Goal: Task Accomplishment & Management: Manage account settings

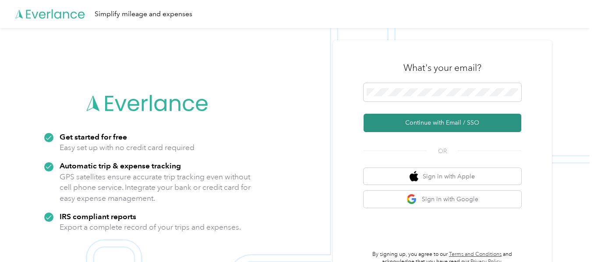
click at [430, 119] on button "Continue with Email / SSO" at bounding box center [443, 123] width 158 height 18
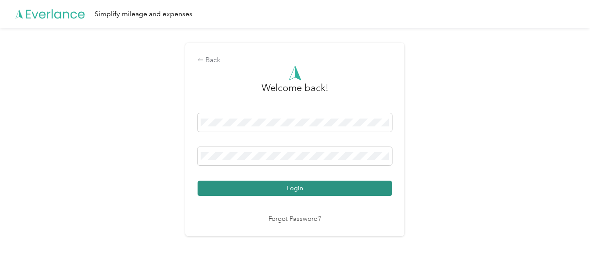
click at [281, 192] on button "Login" at bounding box center [295, 188] width 194 height 15
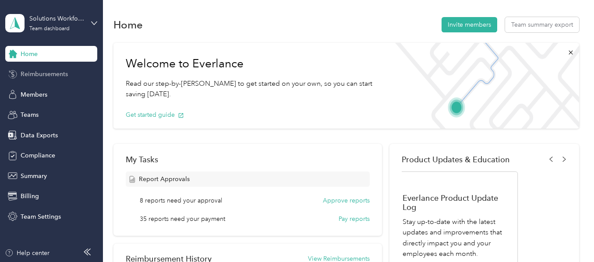
click at [46, 74] on span "Reimbursements" at bounding box center [44, 74] width 47 height 9
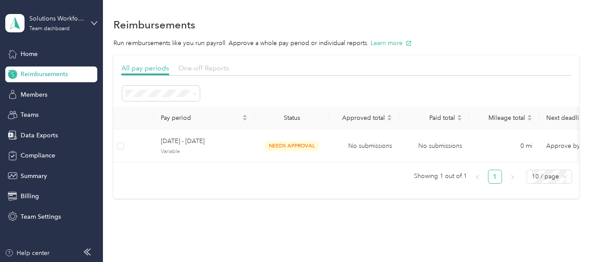
click at [208, 68] on span "One-off Reports" at bounding box center [203, 68] width 51 height 8
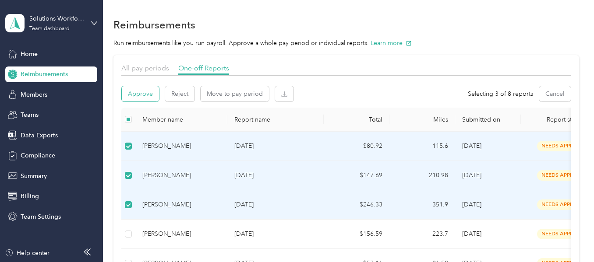
click at [139, 93] on button "Approve" at bounding box center [140, 93] width 37 height 15
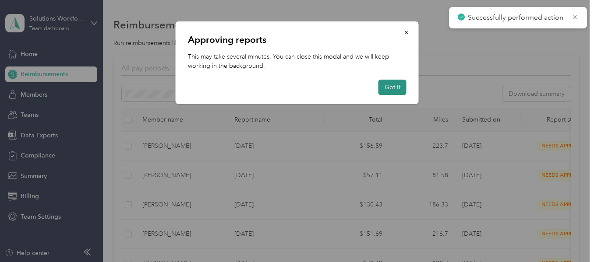
click at [394, 90] on button "Got it" at bounding box center [392, 87] width 28 height 15
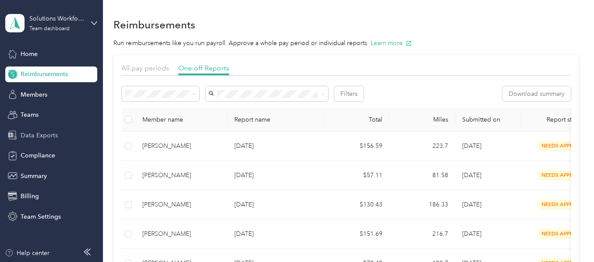
click at [32, 135] on span "Data Exports" at bounding box center [39, 135] width 37 height 9
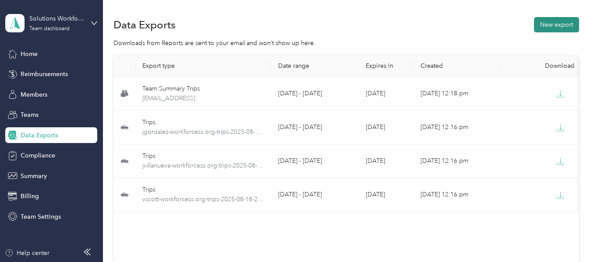
click at [556, 26] on button "New export" at bounding box center [556, 24] width 45 height 15
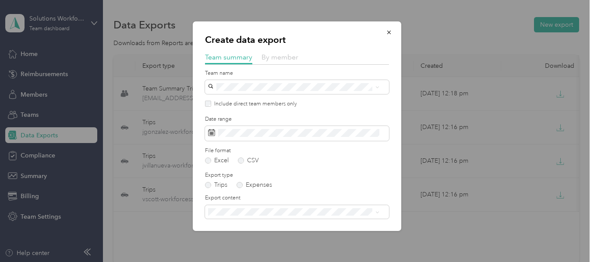
click at [280, 57] on span "By member" at bounding box center [280, 57] width 37 height 8
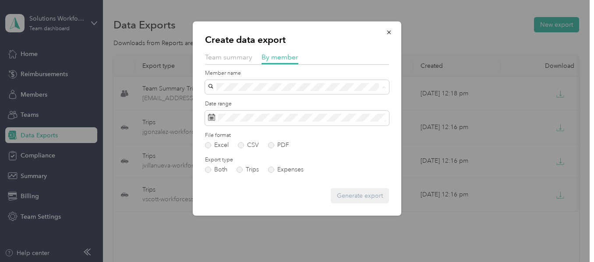
click at [236, 119] on span "[PERSON_NAME]" at bounding box center [235, 117] width 49 height 7
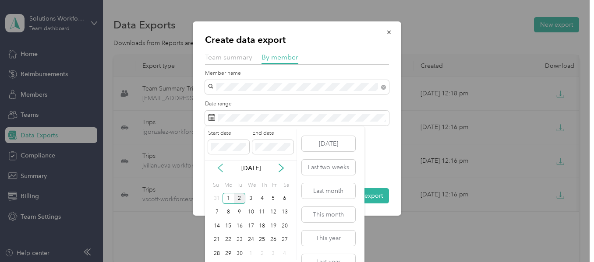
click at [221, 167] on icon at bounding box center [220, 168] width 9 height 9
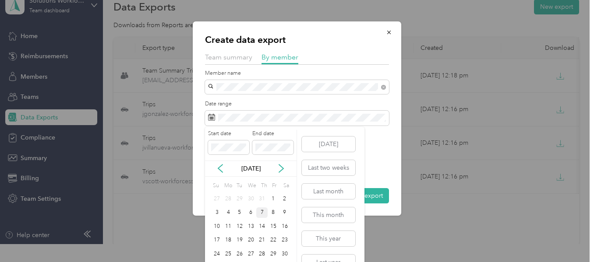
scroll to position [18, 0]
click at [227, 255] on div "25" at bounding box center [228, 253] width 11 height 11
click at [281, 169] on icon at bounding box center [281, 168] width 9 height 9
click at [219, 199] on div "31" at bounding box center [217, 198] width 11 height 11
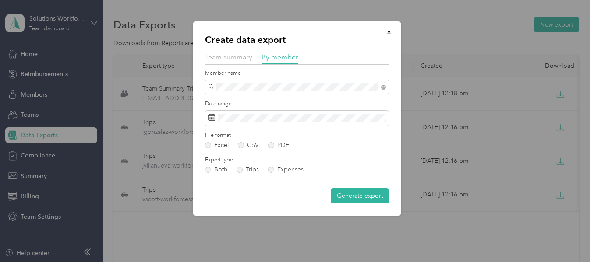
scroll to position [0, 0]
click at [367, 197] on button "Generate export" at bounding box center [360, 195] width 58 height 15
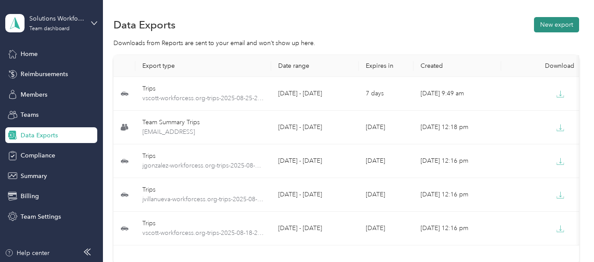
click at [548, 24] on button "New export" at bounding box center [556, 24] width 45 height 15
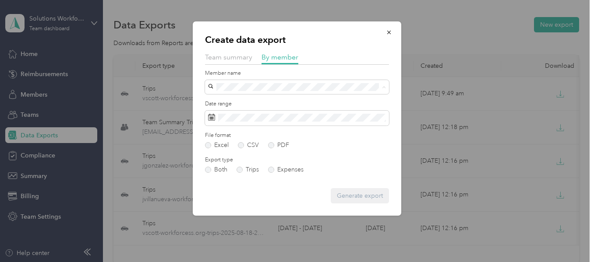
click at [239, 133] on span "[PERSON_NAME]" at bounding box center [235, 133] width 49 height 7
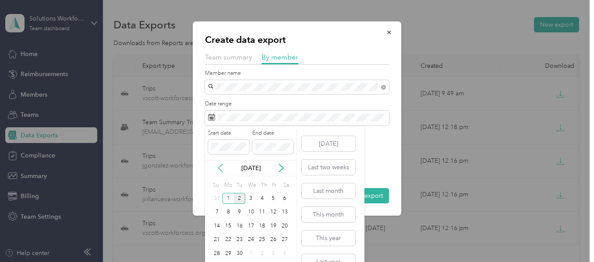
click at [219, 167] on icon at bounding box center [220, 168] width 4 height 8
click at [230, 251] on div "25" at bounding box center [228, 253] width 11 height 11
click at [284, 167] on icon at bounding box center [281, 168] width 9 height 9
click at [220, 199] on div "31" at bounding box center [217, 198] width 11 height 11
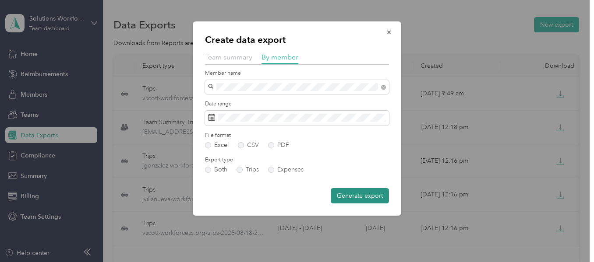
click at [361, 197] on button "Generate export" at bounding box center [360, 195] width 58 height 15
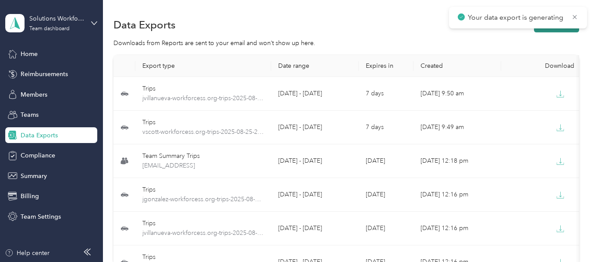
click at [542, 31] on button "New export" at bounding box center [556, 24] width 45 height 15
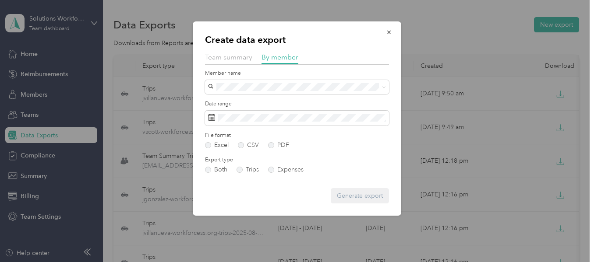
click at [238, 147] on span "[PERSON_NAME]" at bounding box center [235, 146] width 49 height 7
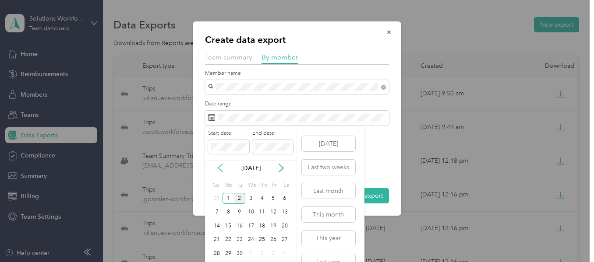
click at [220, 168] on icon at bounding box center [220, 168] width 9 height 9
click at [229, 255] on div "25" at bounding box center [228, 253] width 11 height 11
click at [284, 168] on icon at bounding box center [281, 168] width 9 height 9
click at [217, 198] on div "31" at bounding box center [217, 198] width 11 height 11
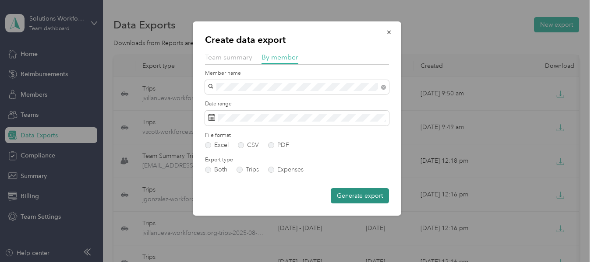
click at [355, 202] on button "Generate export" at bounding box center [360, 195] width 58 height 15
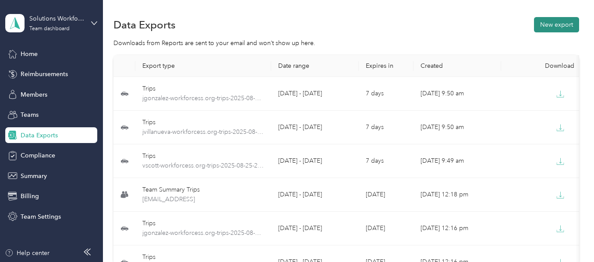
click at [554, 25] on button "New export" at bounding box center [556, 24] width 45 height 15
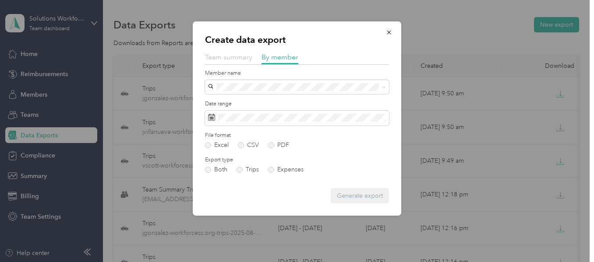
click at [226, 58] on span "Team summary" at bounding box center [228, 57] width 47 height 8
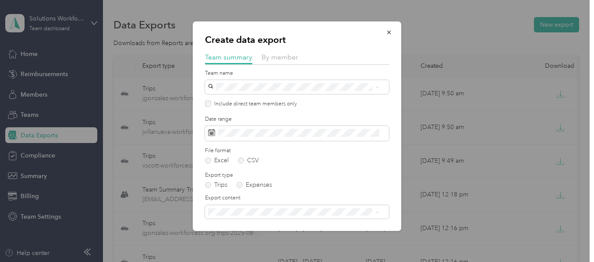
click at [264, 103] on span "Solutions Workforce" at bounding box center [239, 100] width 57 height 7
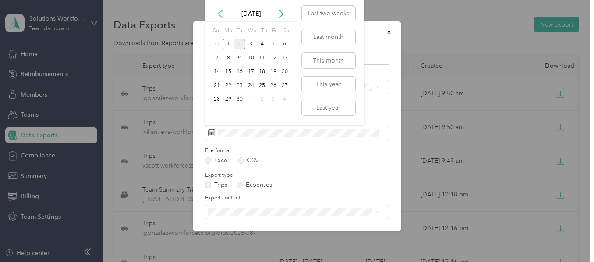
click at [221, 16] on icon at bounding box center [220, 14] width 4 height 8
click at [229, 100] on div "25" at bounding box center [228, 99] width 11 height 11
click at [215, 112] on div "31" at bounding box center [217, 113] width 11 height 11
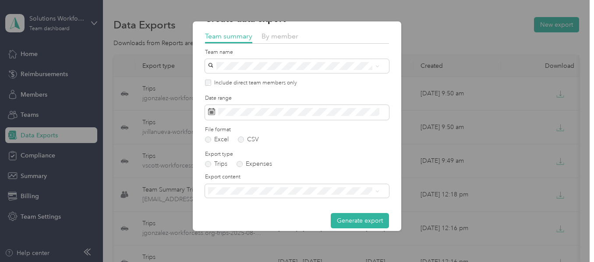
scroll to position [31, 0]
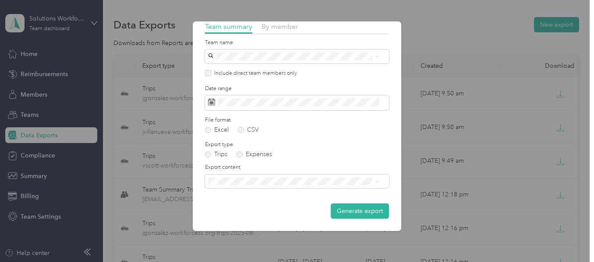
click at [352, 212] on button "Generate export" at bounding box center [360, 211] width 58 height 15
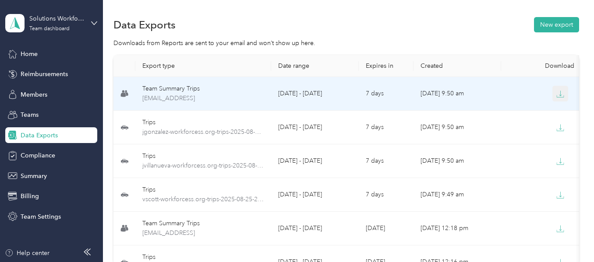
click at [561, 96] on icon "button" at bounding box center [560, 94] width 8 height 8
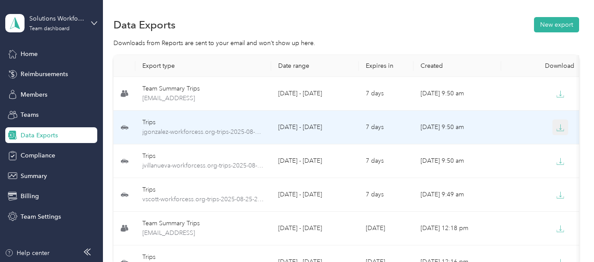
click at [560, 131] on icon "button" at bounding box center [560, 128] width 8 height 8
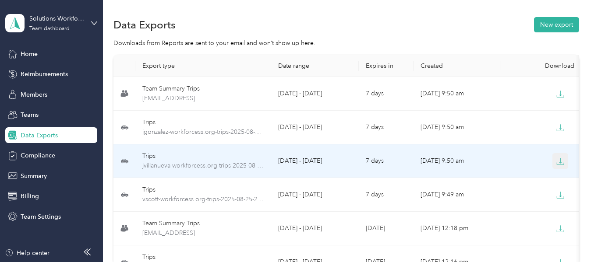
click at [563, 164] on icon "button" at bounding box center [560, 162] width 8 height 8
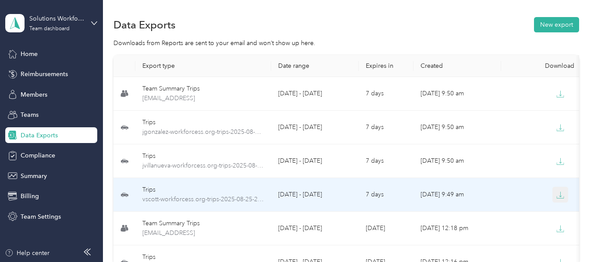
click at [563, 194] on icon "button" at bounding box center [560, 195] width 8 height 8
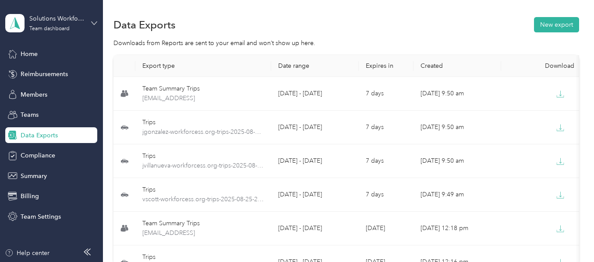
click at [94, 24] on icon at bounding box center [94, 22] width 5 height 3
click at [37, 112] on div "Log out" at bounding box center [30, 111] width 34 height 9
